Goal: Task Accomplishment & Management: Manage account settings

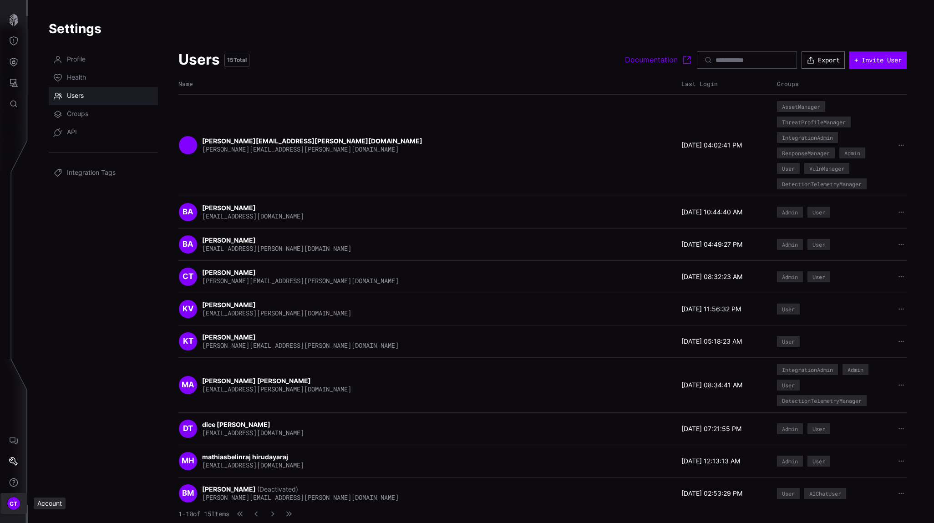
click at [9, 503] on div "CT" at bounding box center [14, 504] width 14 height 14
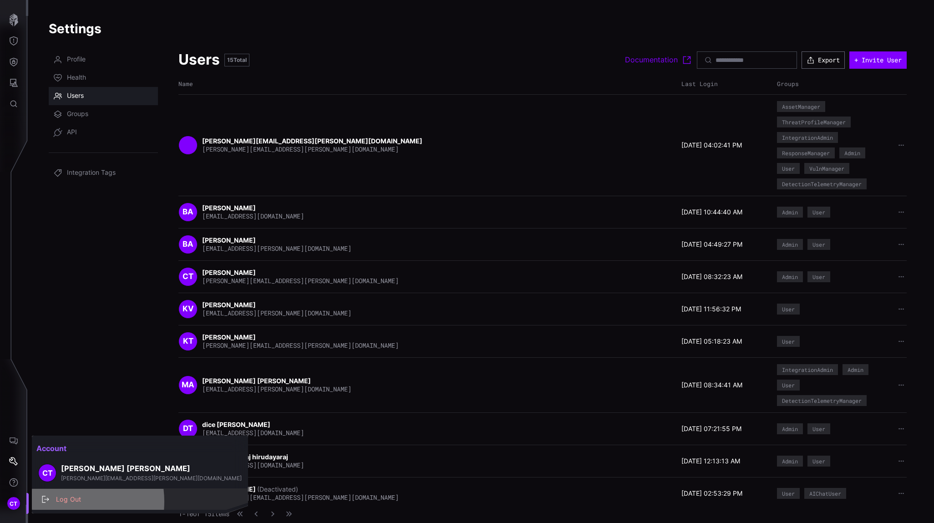
click at [61, 502] on div "Log Out" at bounding box center [144, 499] width 187 height 11
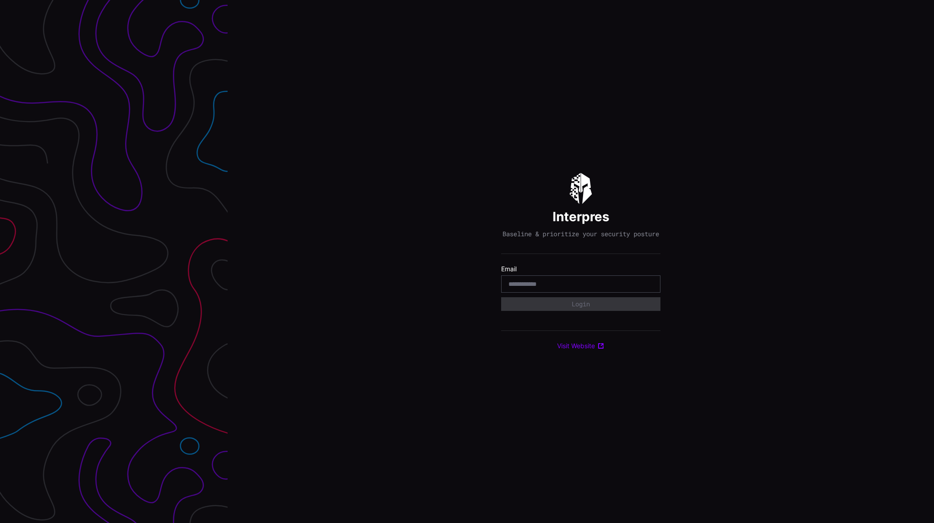
click at [537, 282] on div at bounding box center [580, 283] width 159 height 17
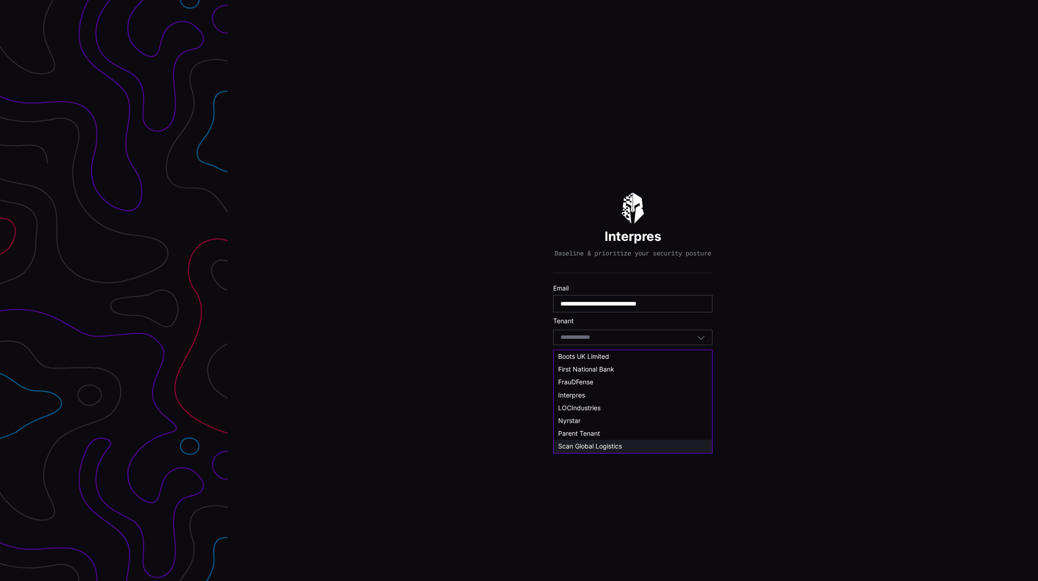
click at [599, 445] on span "Scan Global Logistics" at bounding box center [590, 446] width 64 height 8
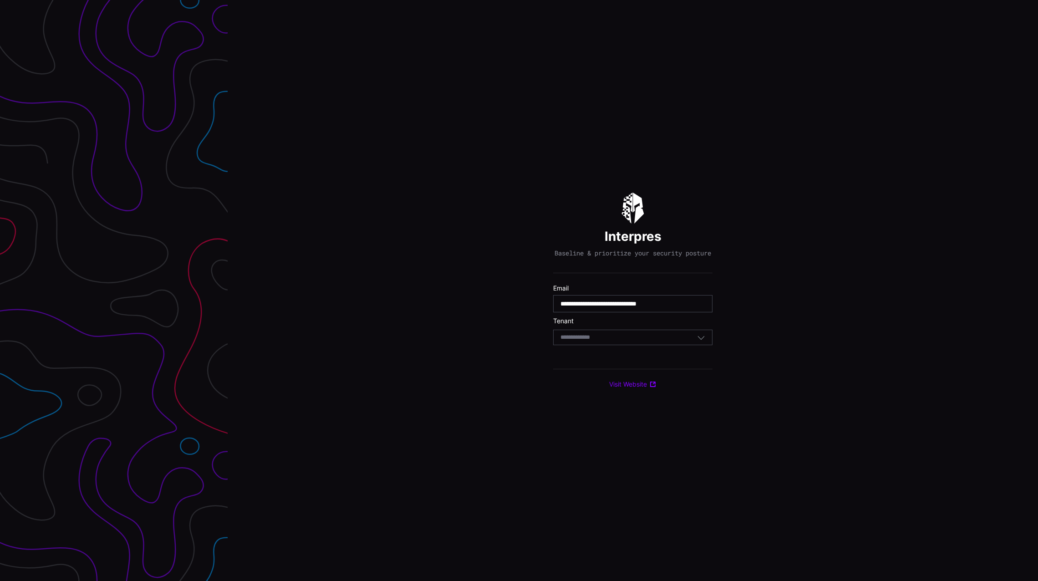
click at [596, 335] on div "Select Tenant" at bounding box center [632, 337] width 159 height 15
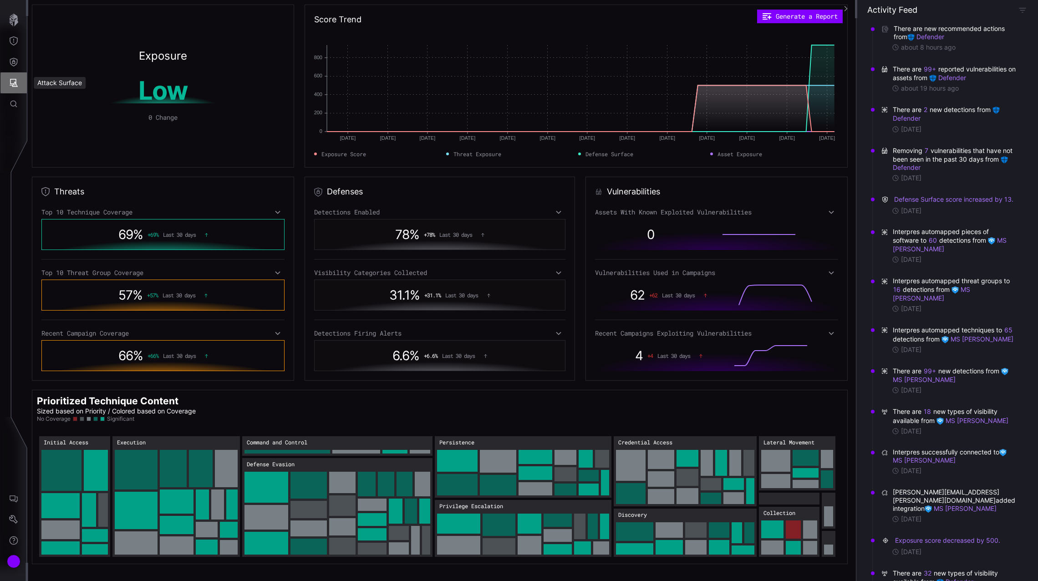
click at [16, 81] on icon "Attack Surface" at bounding box center [13, 82] width 9 height 9
click at [16, 64] on div at bounding box center [519, 290] width 1038 height 581
click at [15, 63] on icon "Defense Surface" at bounding box center [13, 61] width 9 height 9
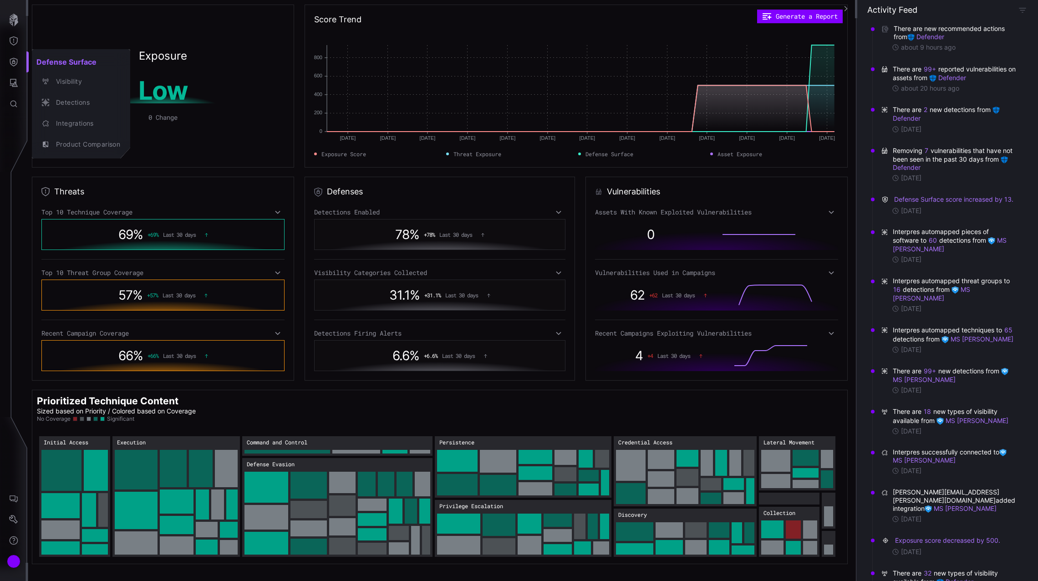
click at [13, 522] on div at bounding box center [519, 290] width 1038 height 581
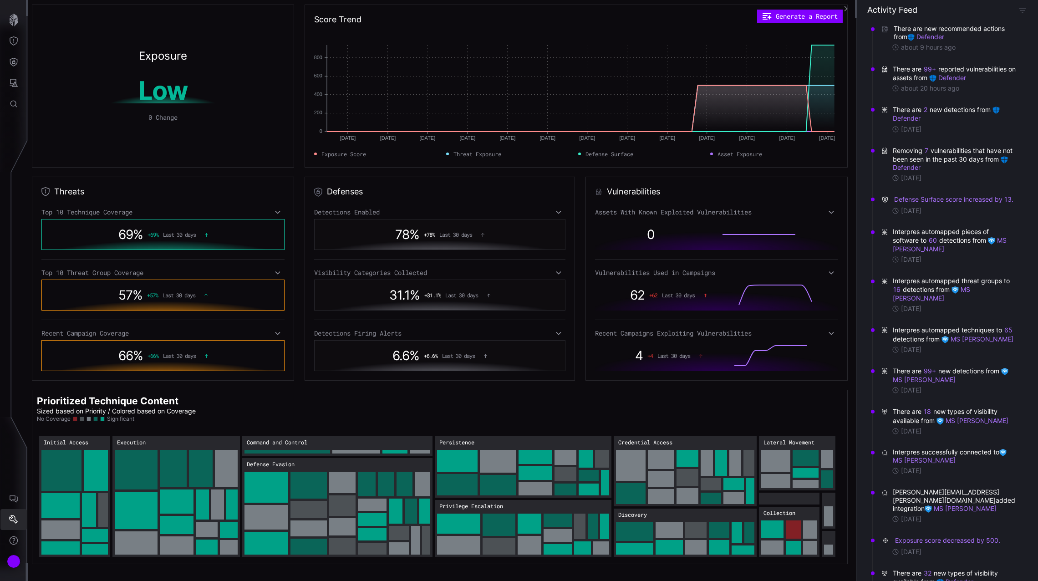
click at [13, 520] on icon "Settings" at bounding box center [13, 519] width 9 height 9
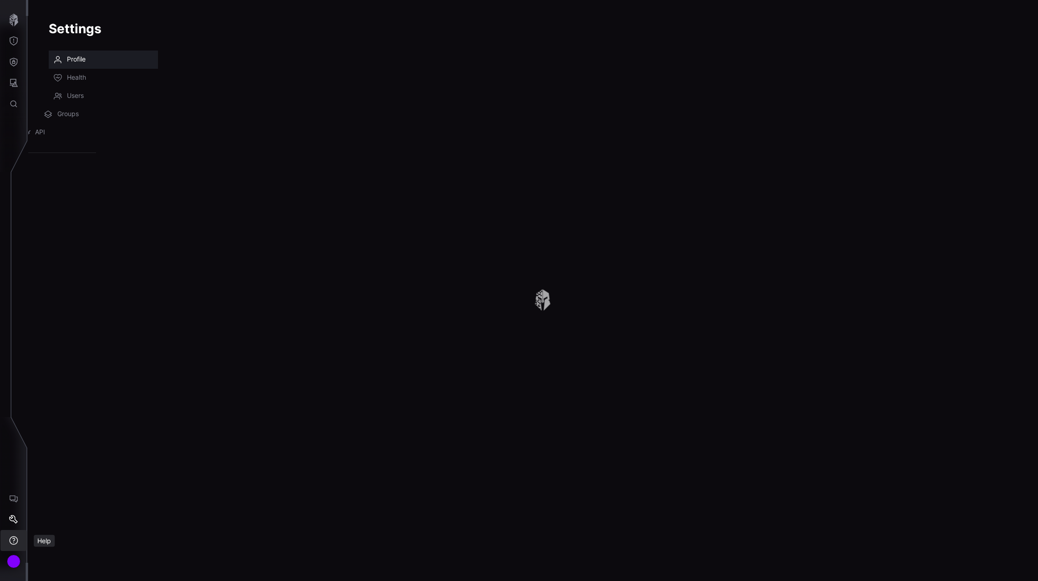
click at [15, 536] on icon "Help" at bounding box center [13, 540] width 9 height 9
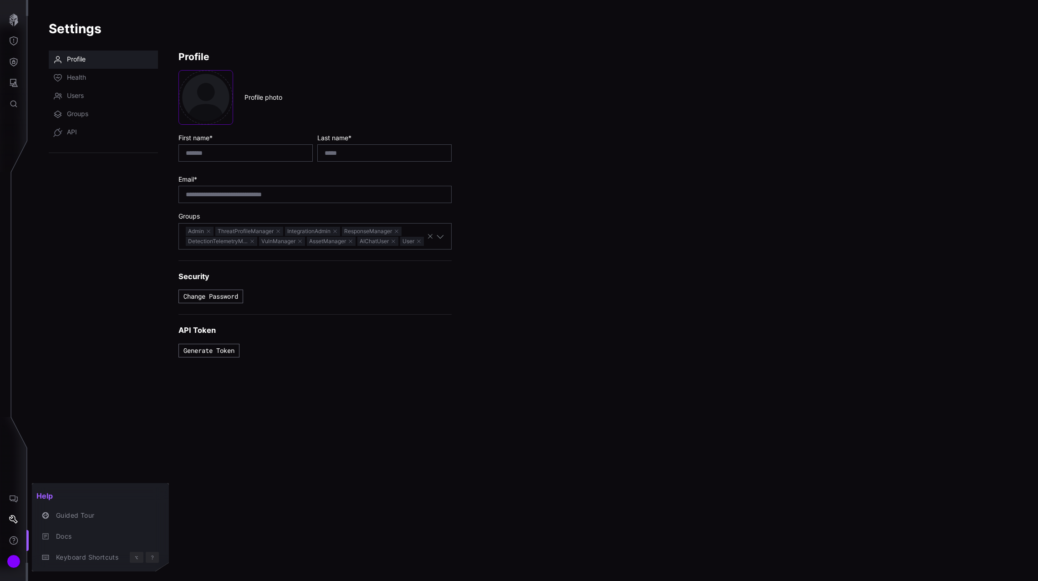
click at [10, 556] on div at bounding box center [519, 290] width 1038 height 581
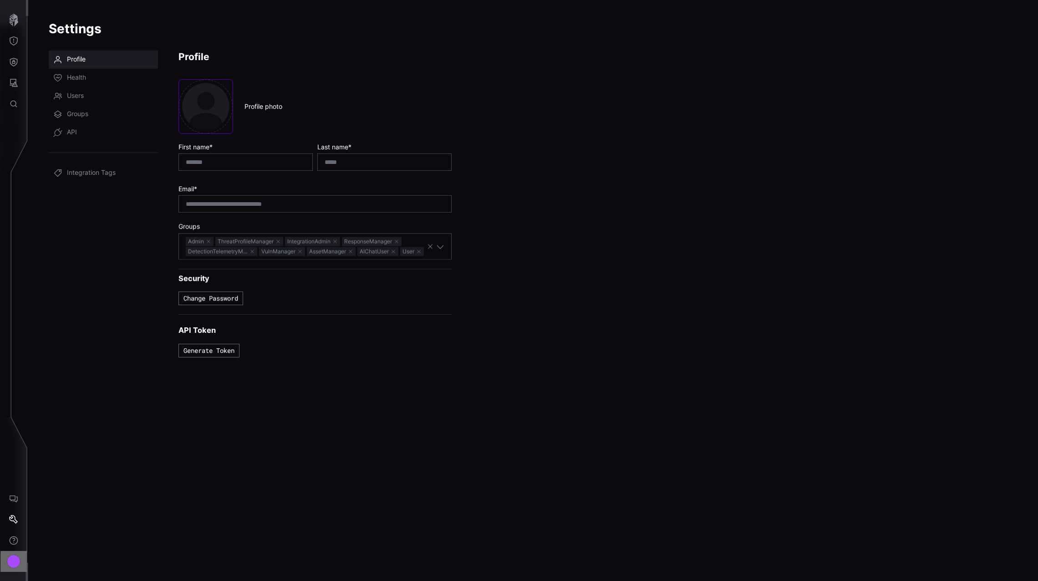
click at [14, 565] on div "Account" at bounding box center [14, 562] width 14 height 14
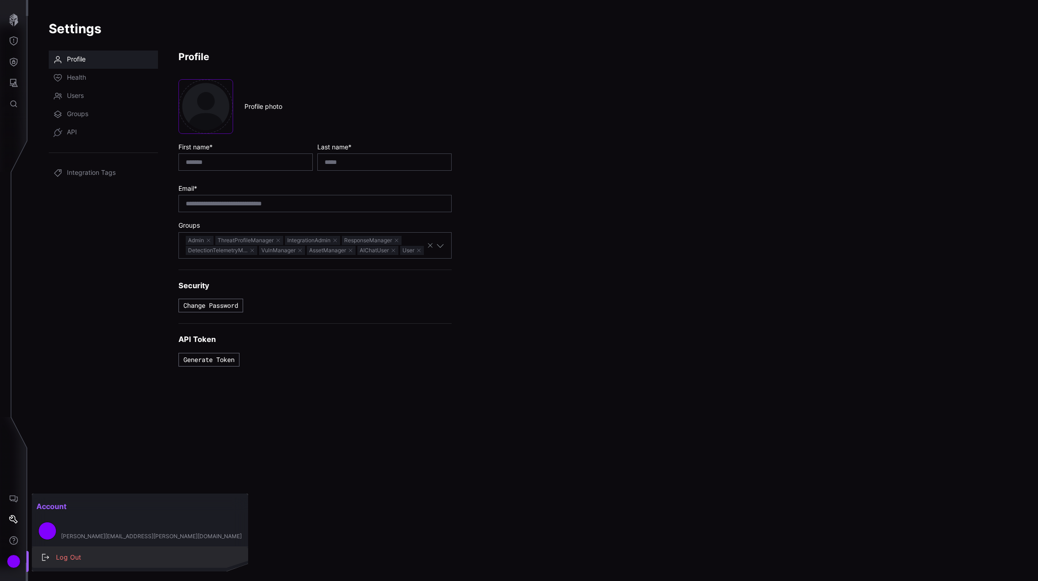
click at [61, 556] on div "Log Out" at bounding box center [144, 557] width 187 height 11
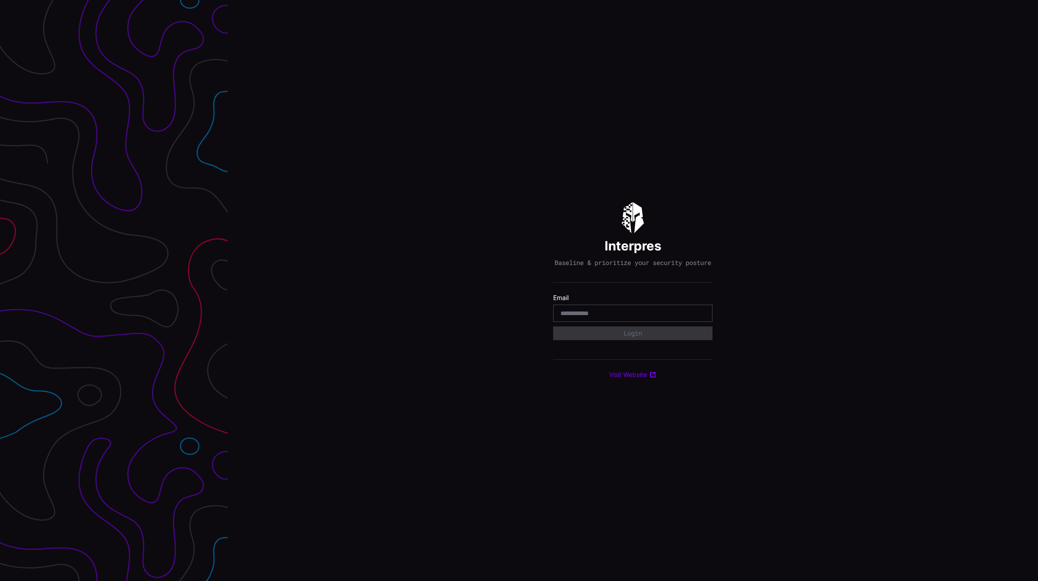
click at [615, 312] on div at bounding box center [632, 313] width 159 height 17
click at [613, 317] on input "email" at bounding box center [633, 313] width 145 height 8
type input "**********"
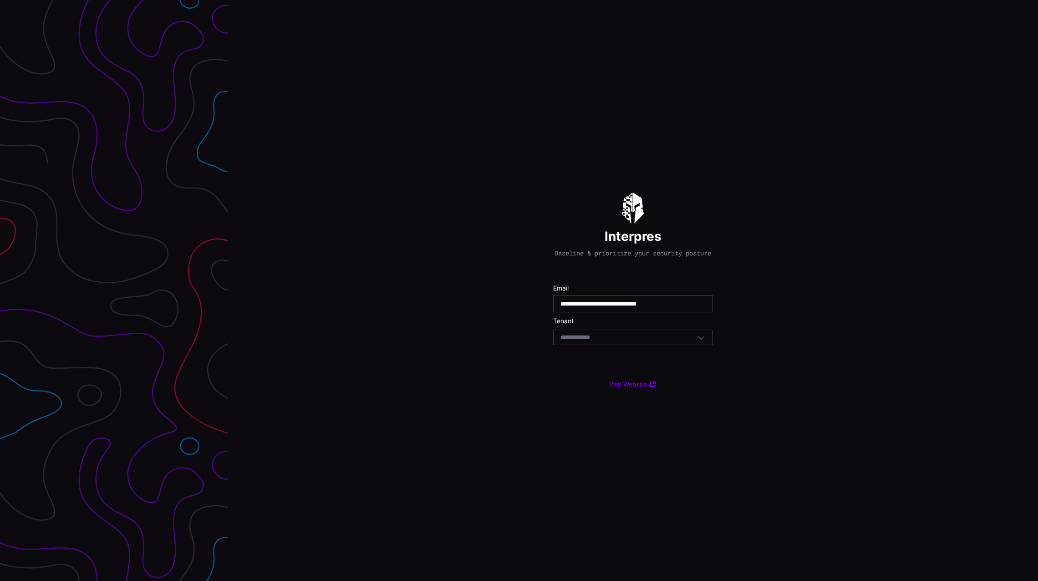
click at [631, 341] on div "Select Tenant" at bounding box center [629, 337] width 137 height 8
click at [417, 410] on div "**********" at bounding box center [633, 290] width 810 height 581
click at [629, 341] on div "Select Tenant" at bounding box center [629, 337] width 137 height 8
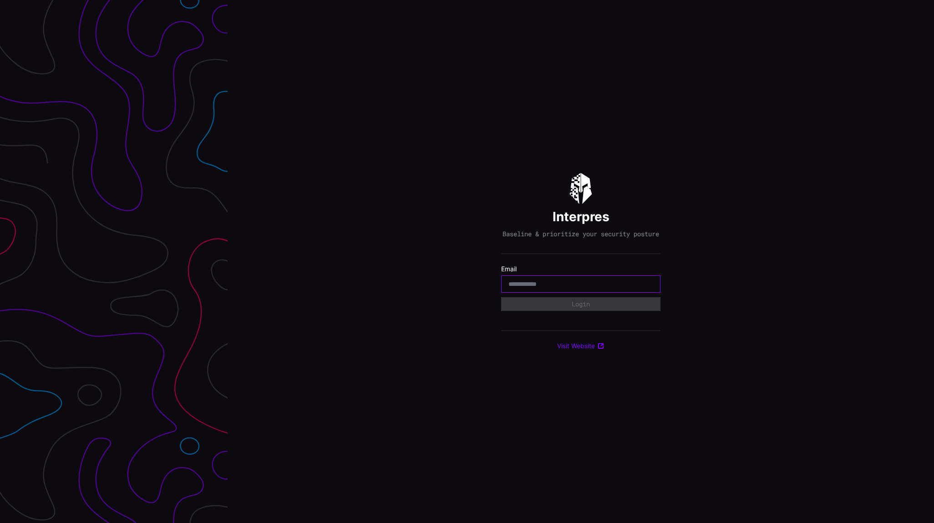
click at [525, 286] on input "email" at bounding box center [581, 284] width 145 height 8
type input "**********"
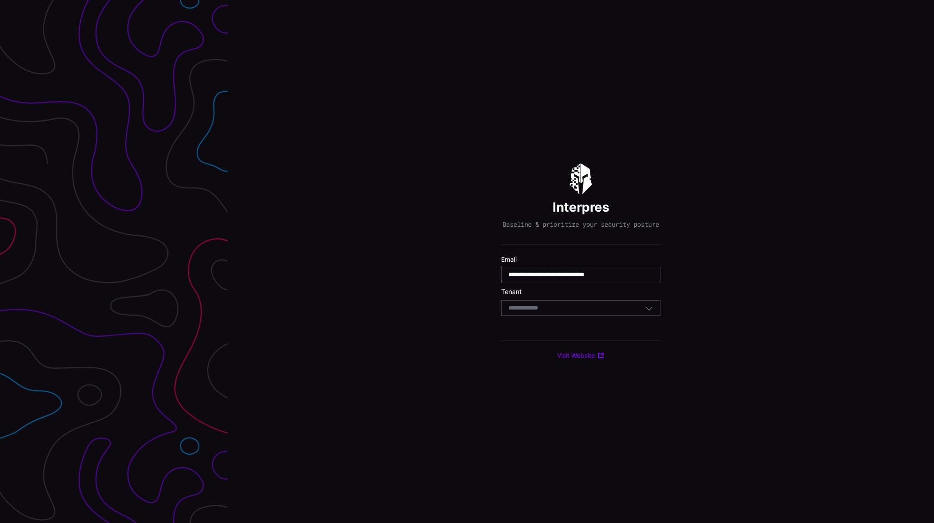
click at [571, 310] on div "Select Tenant" at bounding box center [577, 308] width 137 height 8
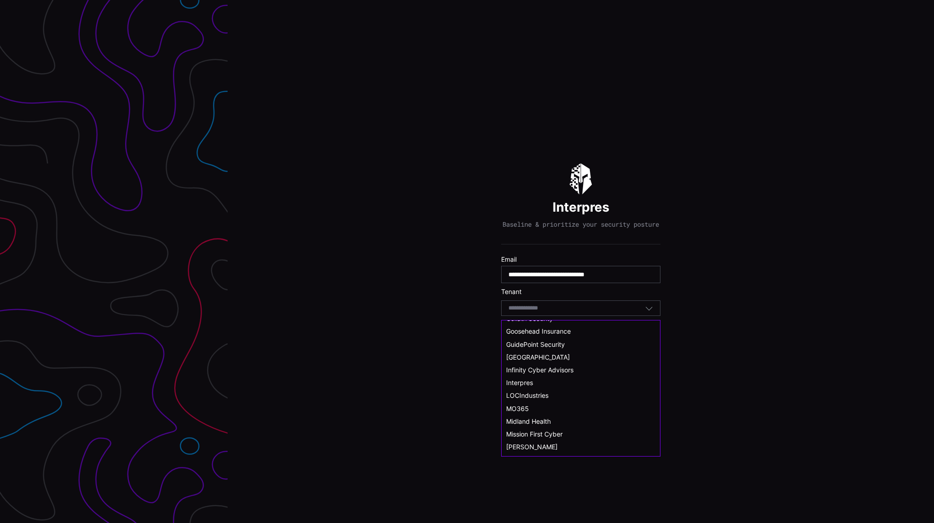
scroll to position [228, 0]
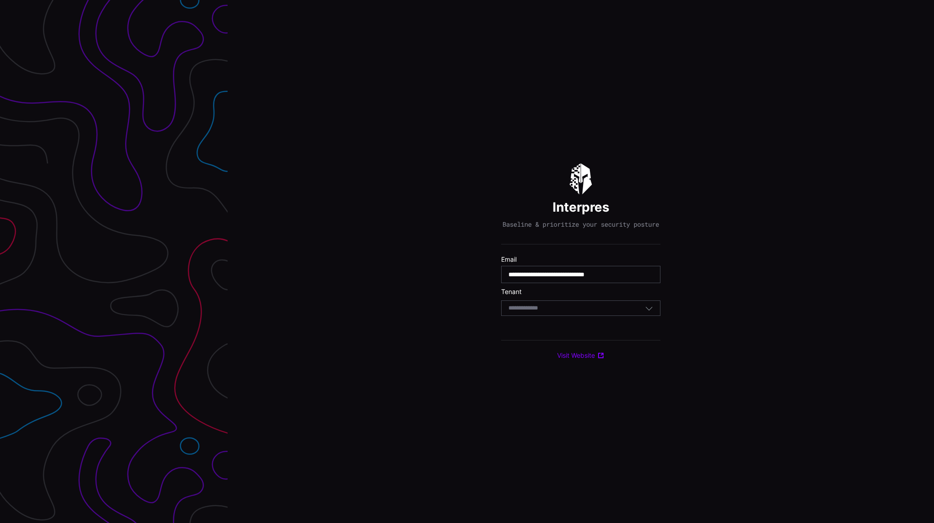
click at [850, 296] on div "**********" at bounding box center [581, 261] width 707 height 523
